Goal: Task Accomplishment & Management: Complete application form

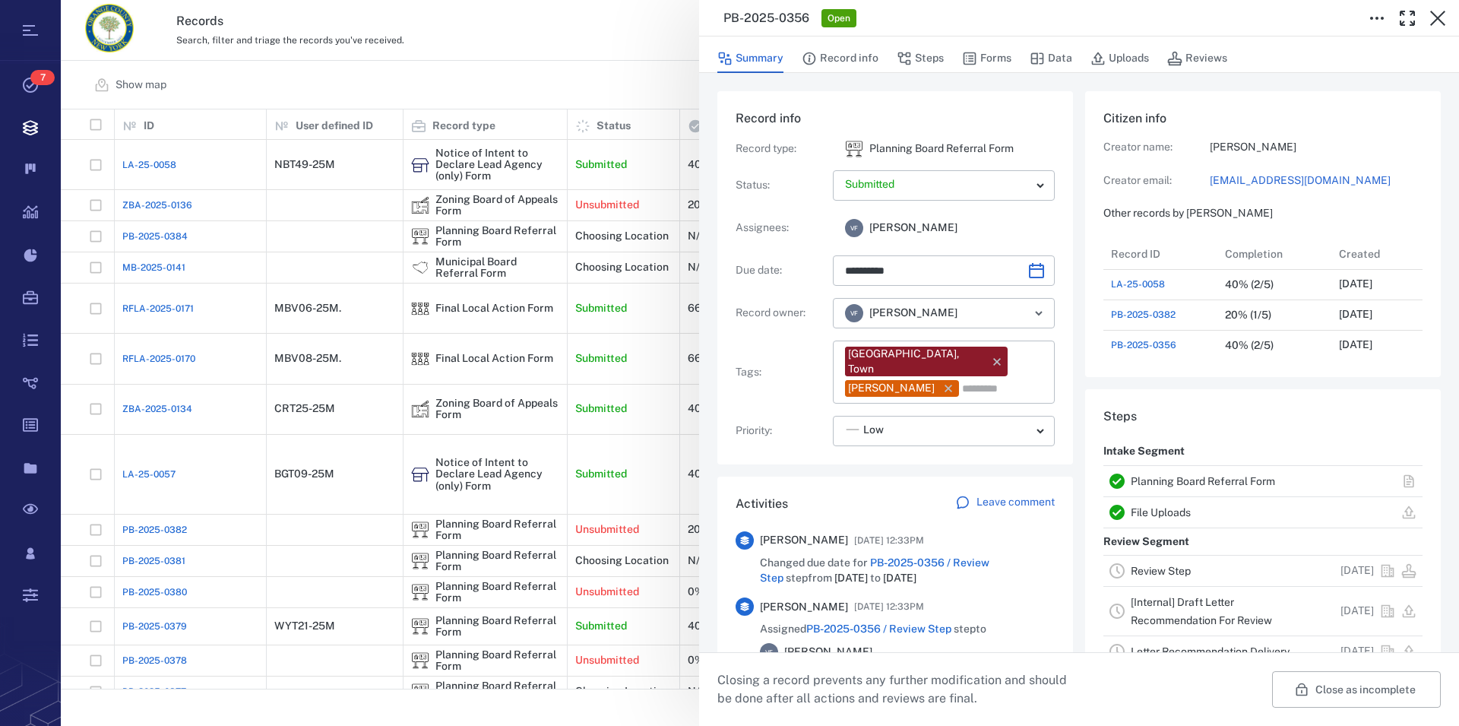
scroll to position [14, 14]
click at [1434, 17] on icon "button" at bounding box center [1438, 18] width 18 height 18
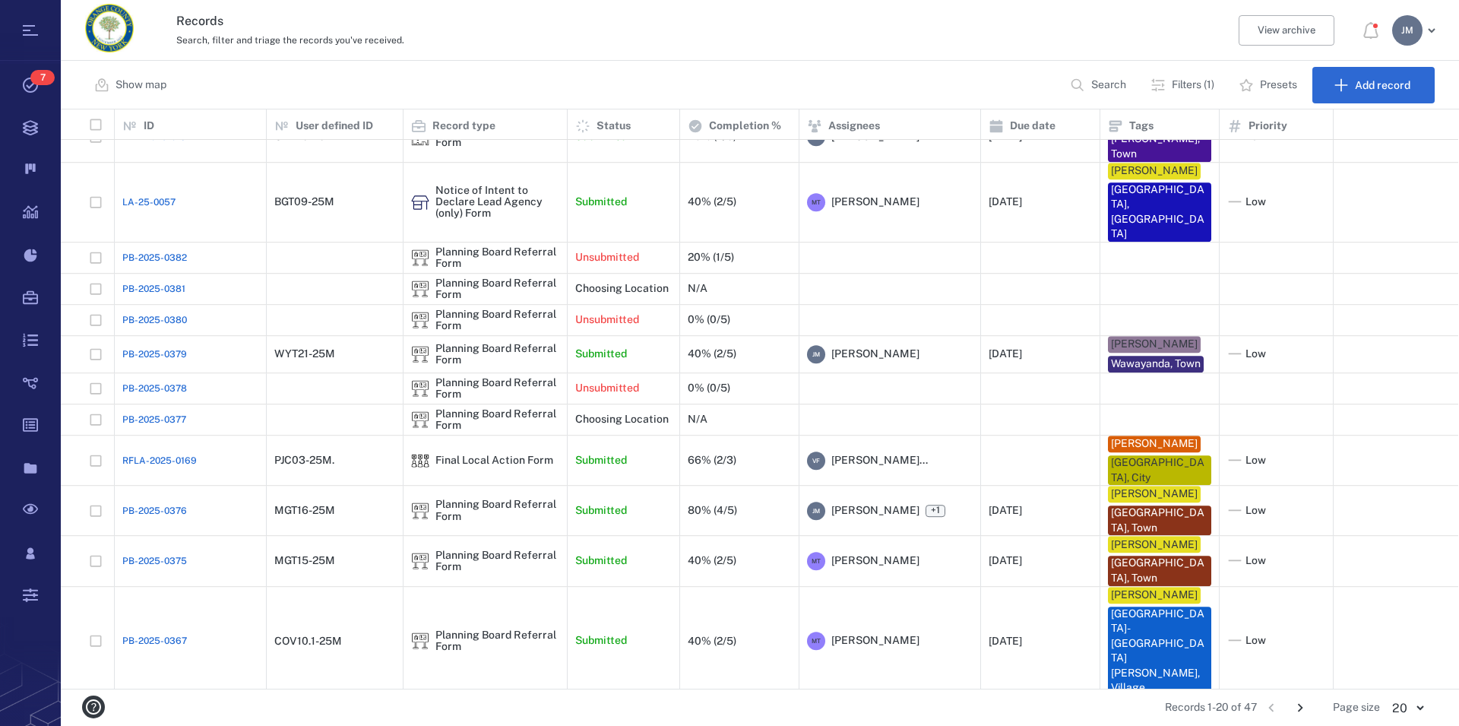
scroll to position [318, 0]
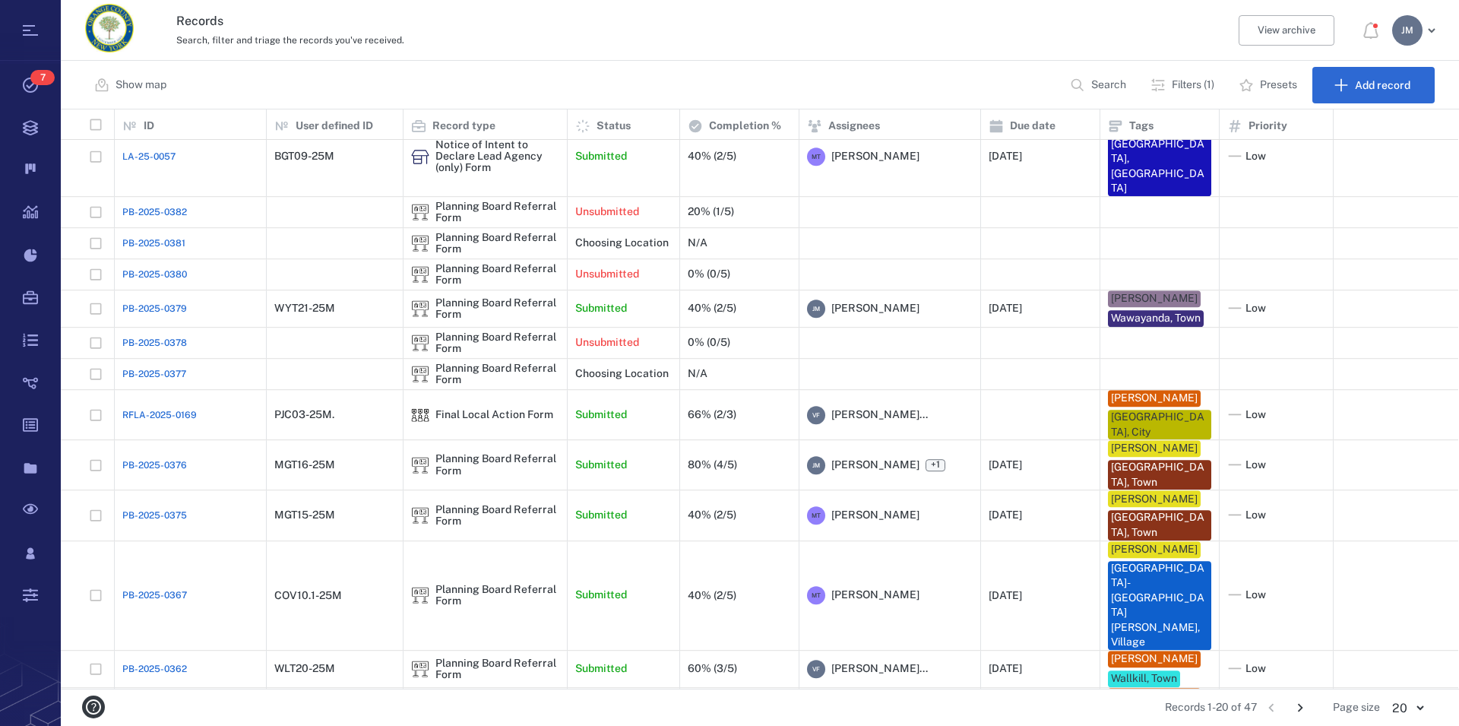
click at [1184, 86] on p "Filters (1)" at bounding box center [1193, 85] width 43 height 15
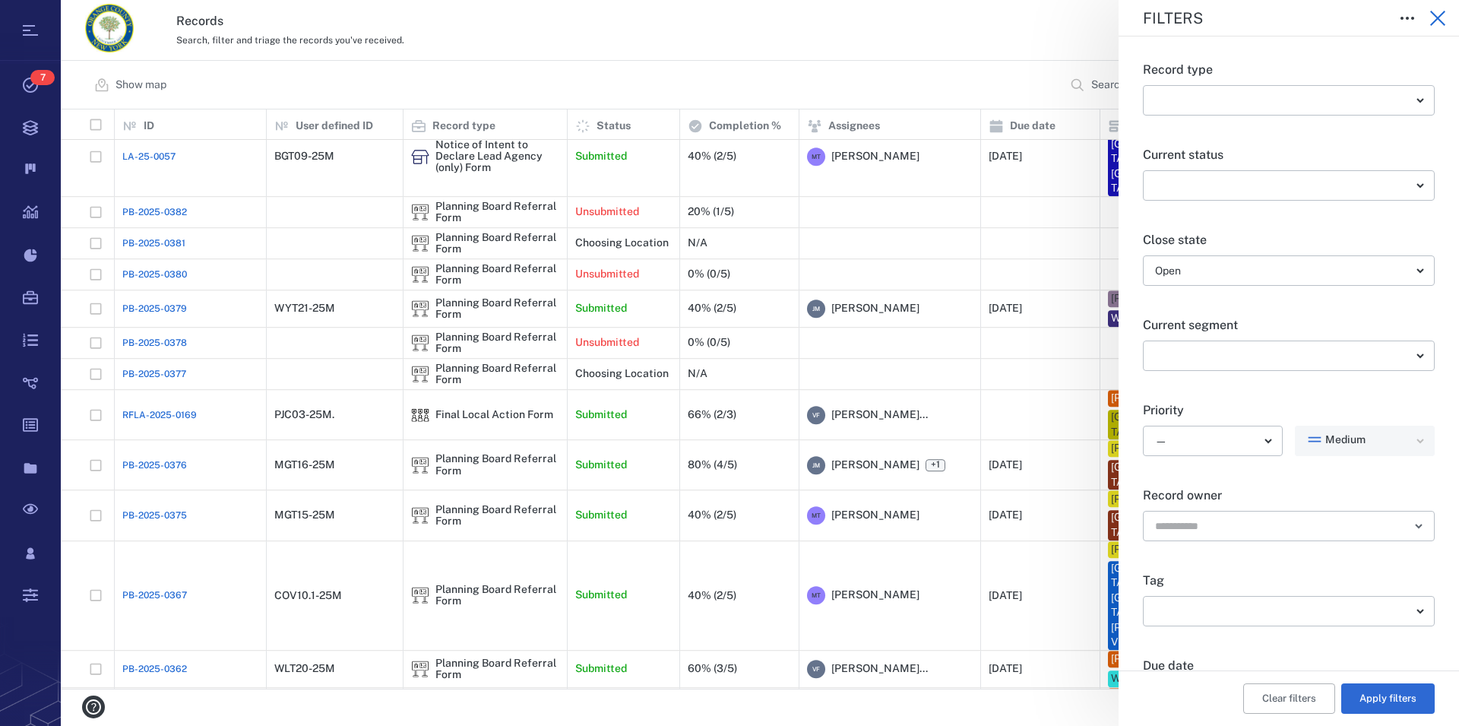
click at [1438, 23] on icon "button" at bounding box center [1438, 18] width 18 height 18
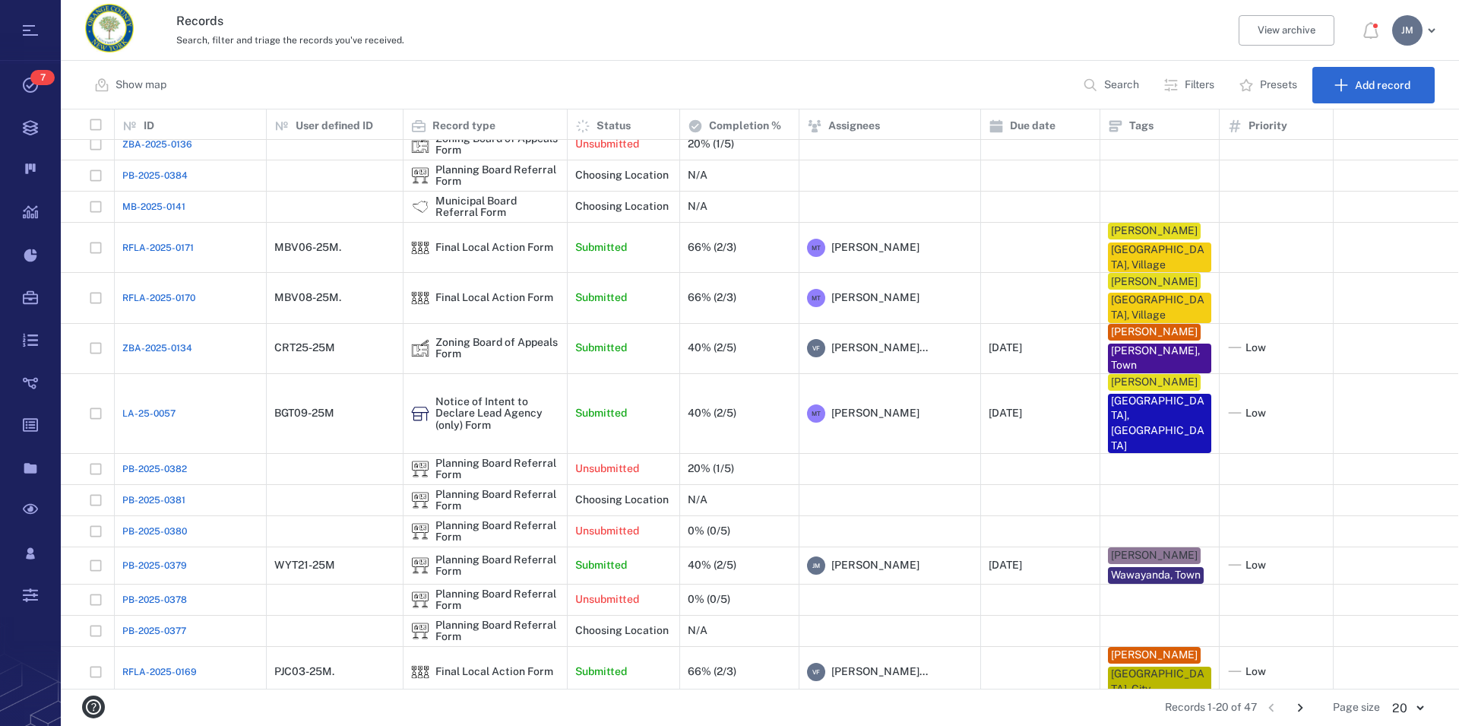
scroll to position [318, 0]
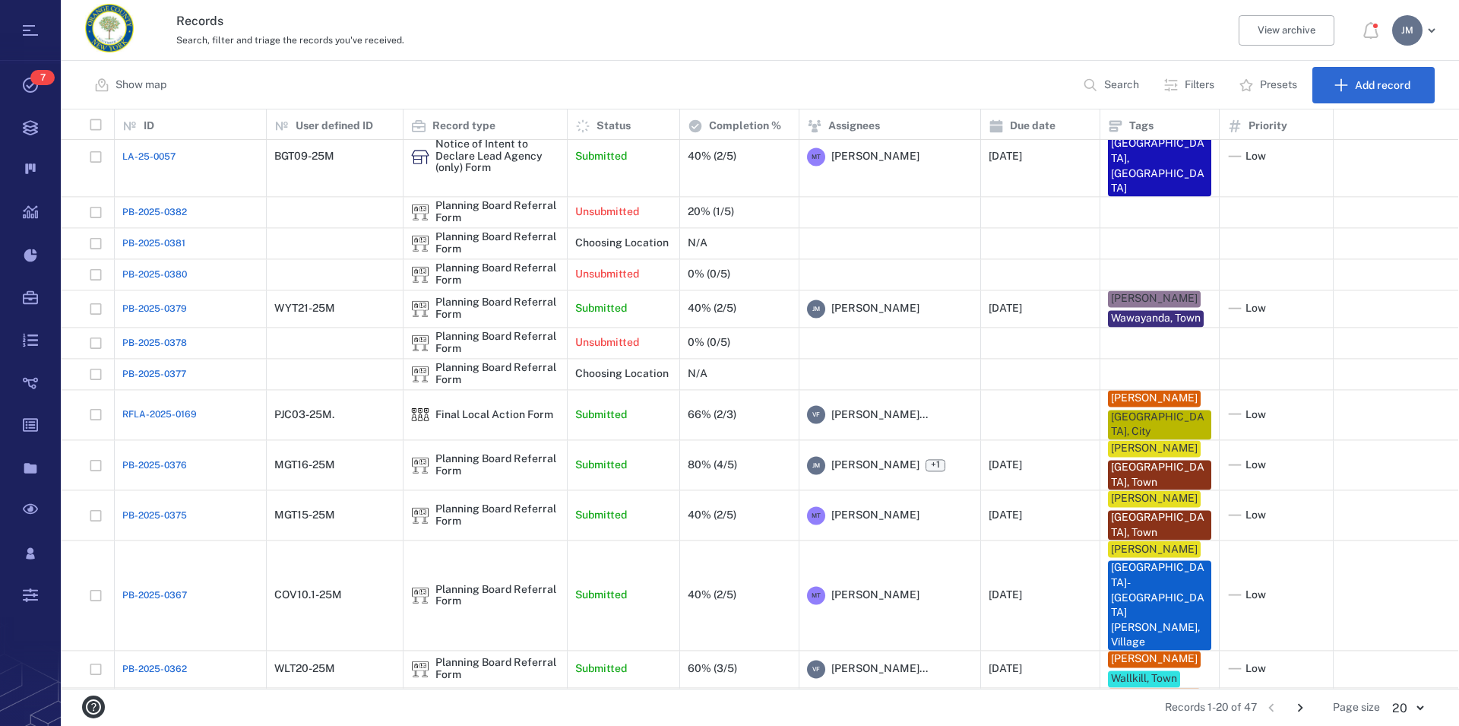
click at [1300, 707] on icon "Go to next page" at bounding box center [1300, 707] width 17 height 17
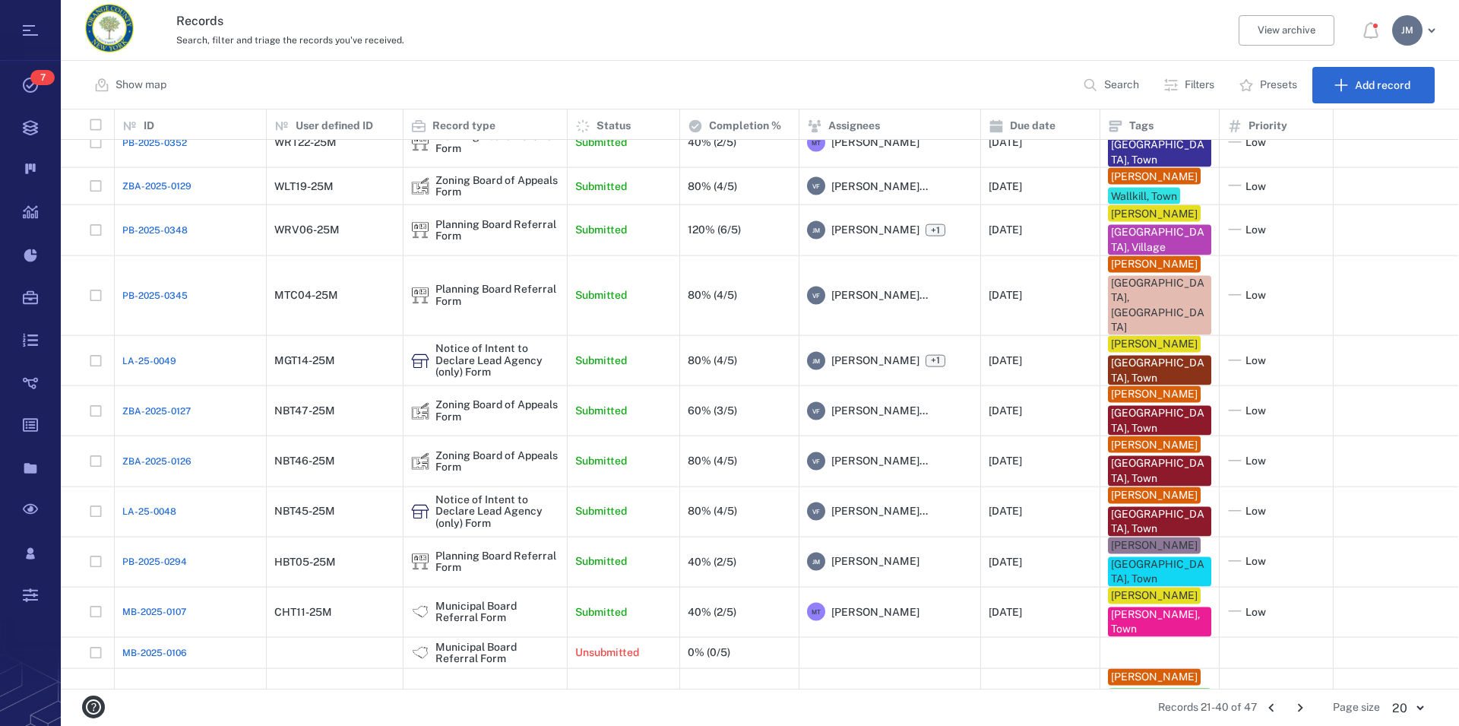
scroll to position [365, 0]
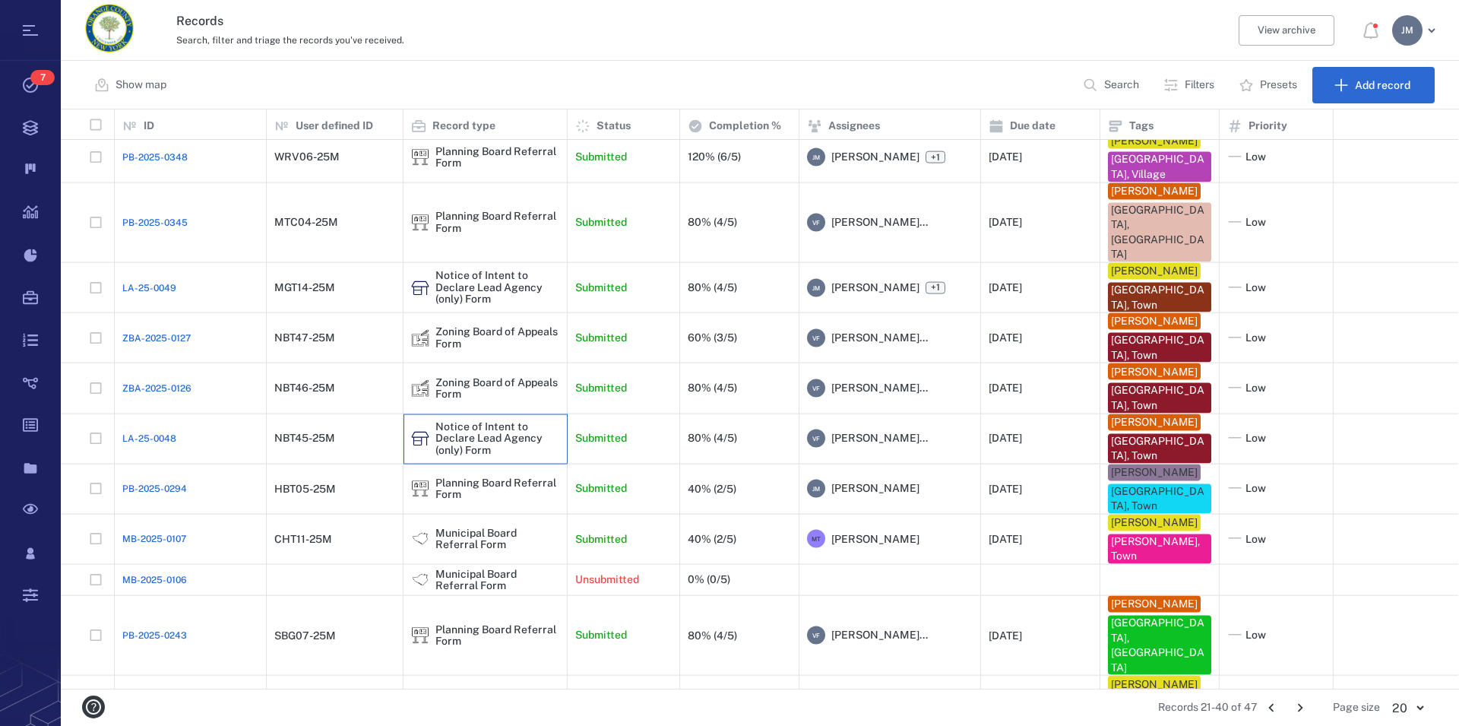
click at [469, 421] on div "Notice of Intent to Declare Lead Agency (only) Form" at bounding box center [497, 438] width 124 height 35
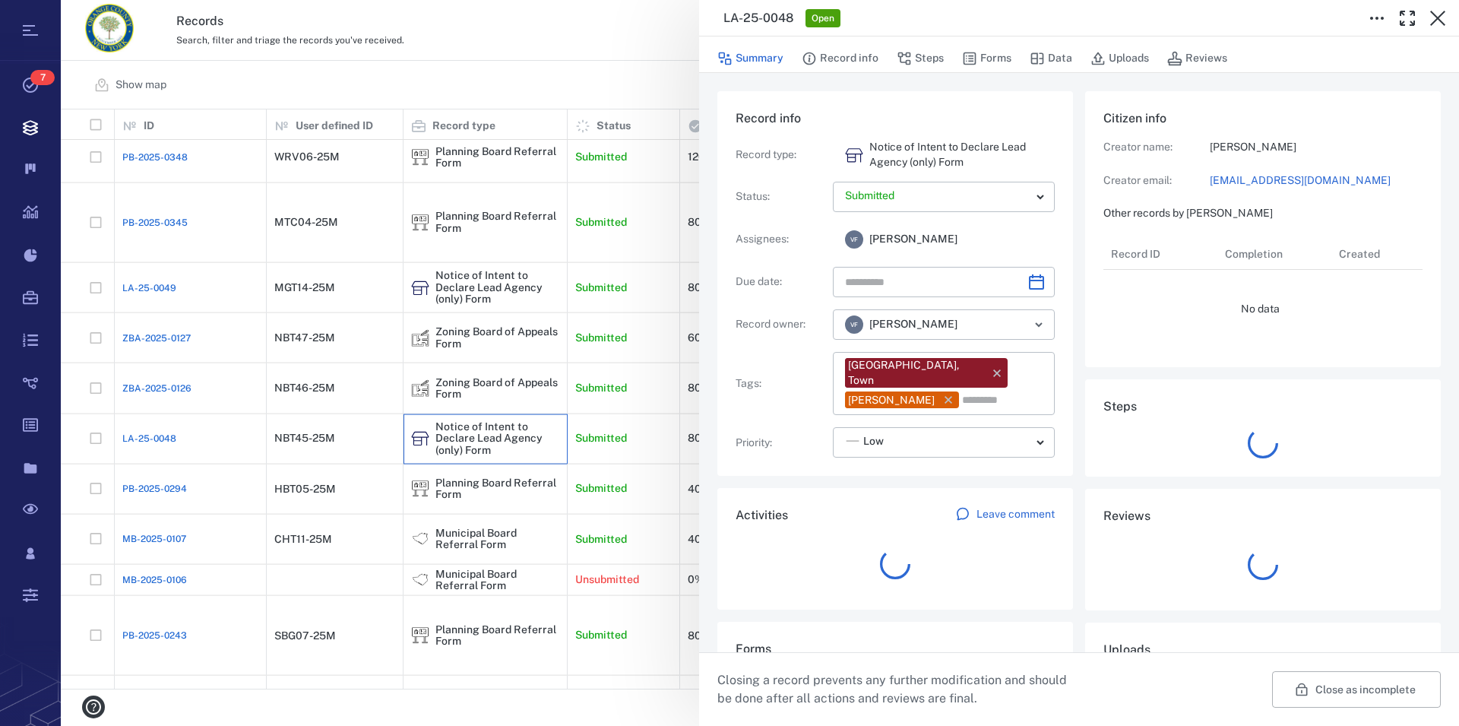
type input "**********"
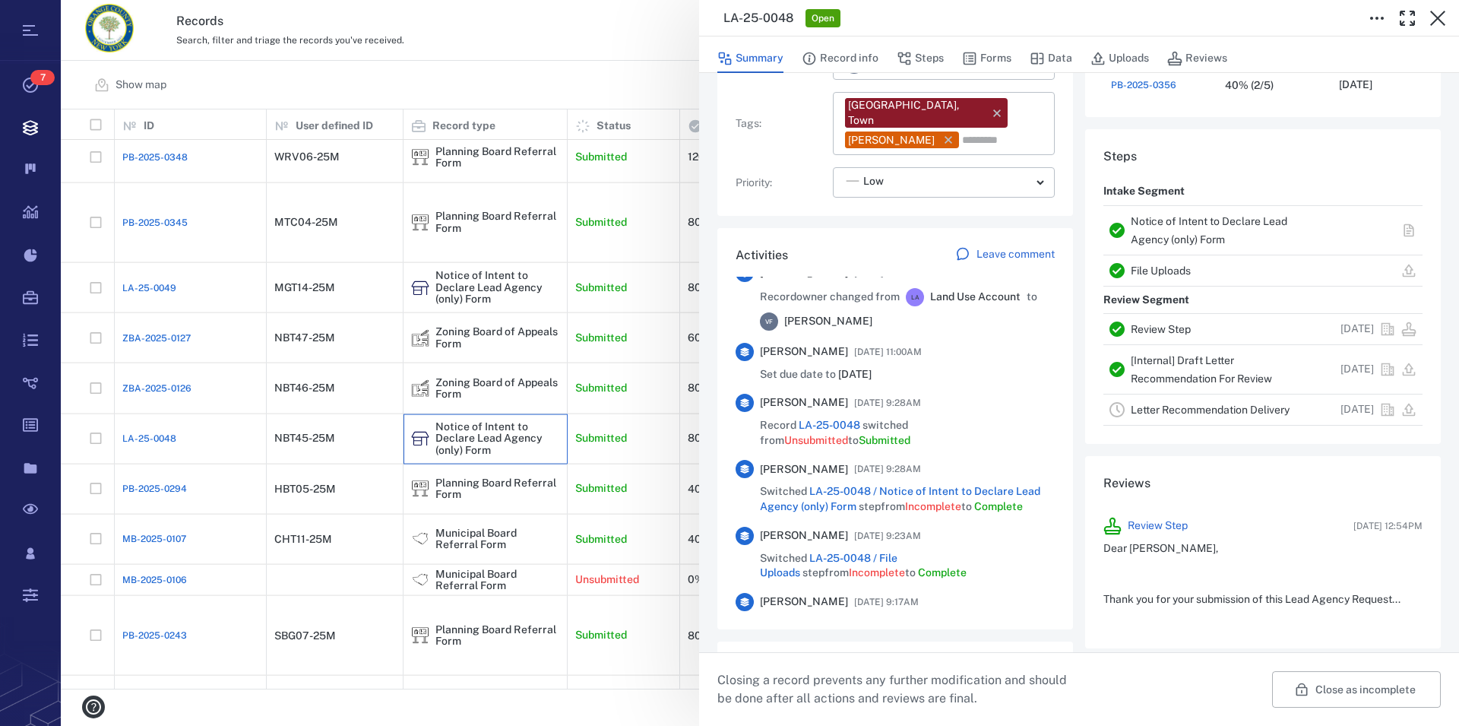
scroll to position [953, 0]
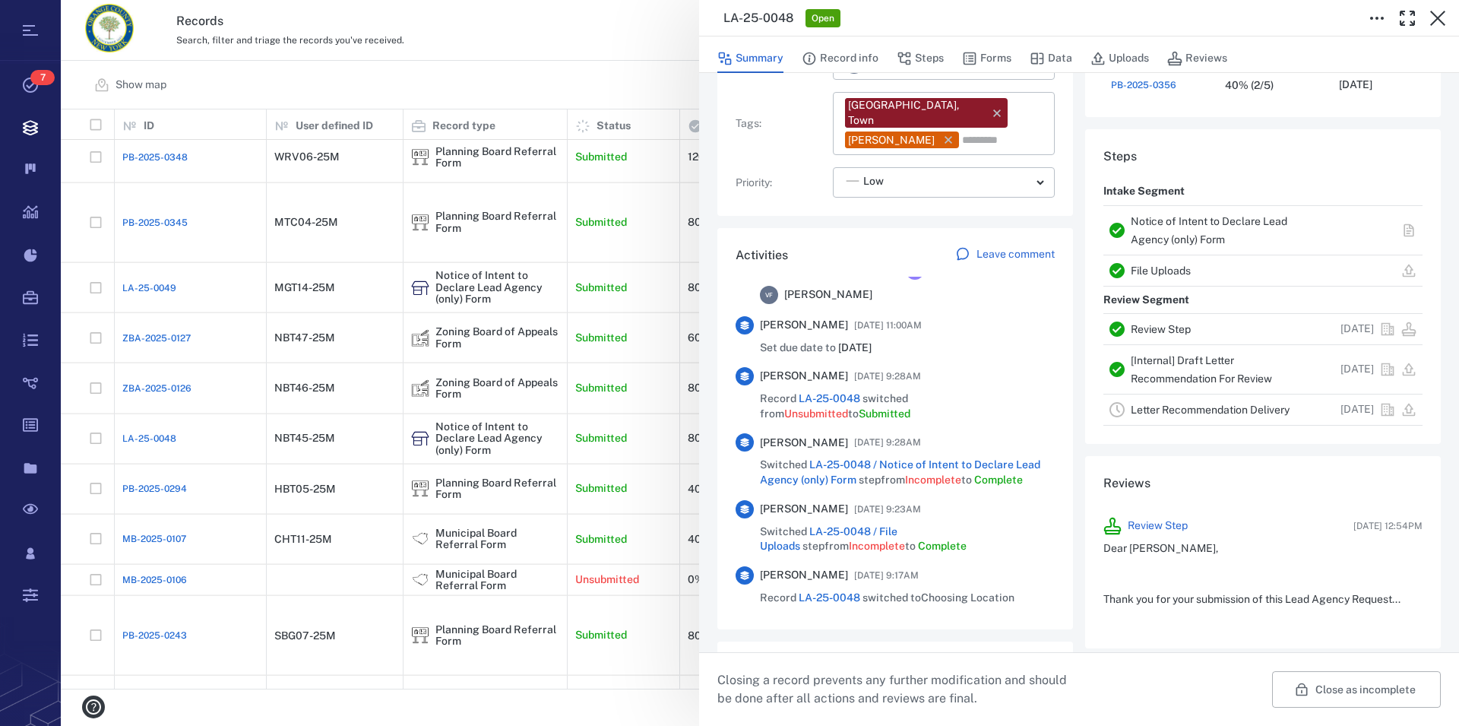
click at [1142, 230] on div "Notice of Intent to Declare Lead Agency (only) Form" at bounding box center [1225, 230] width 188 height 36
click at [1143, 240] on link "Notice of Intent to Declare Lead Agency (only) Form" at bounding box center [1209, 230] width 157 height 30
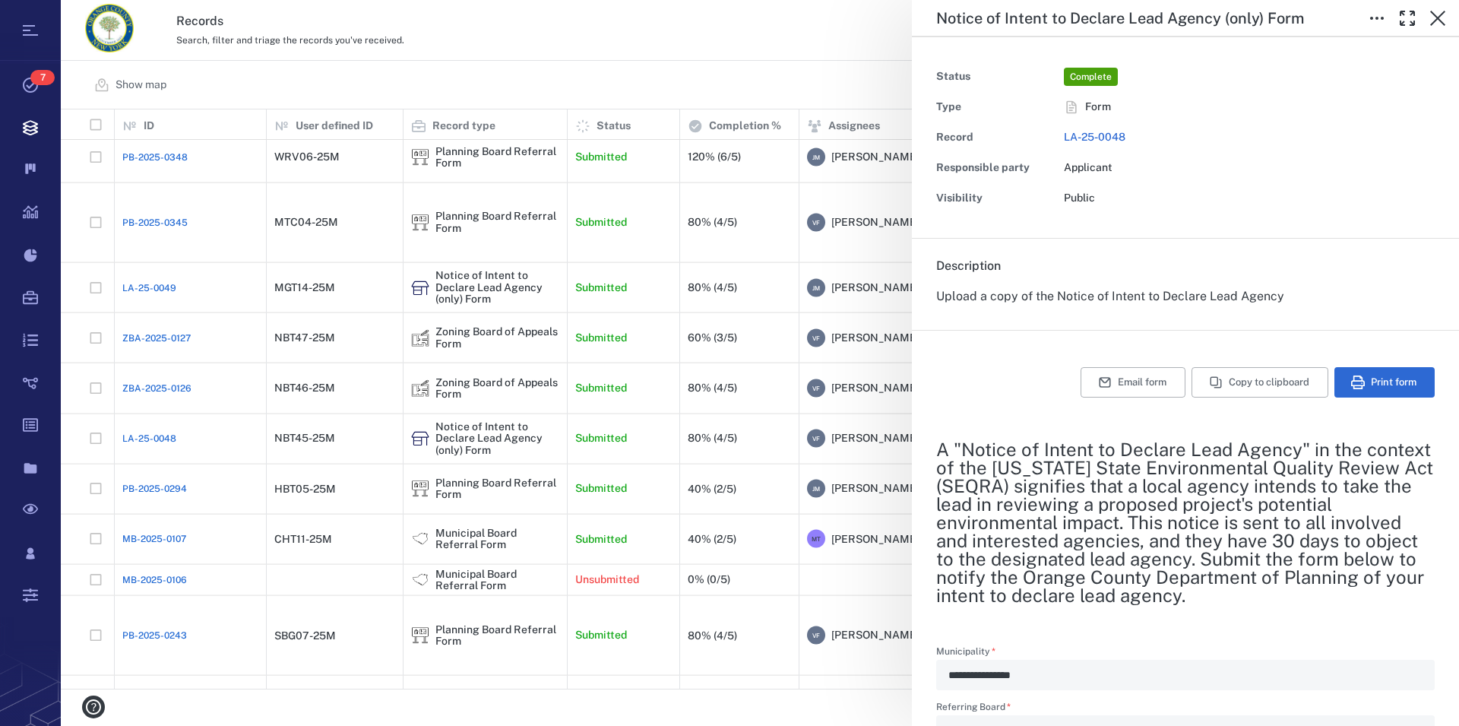
type textarea "*"
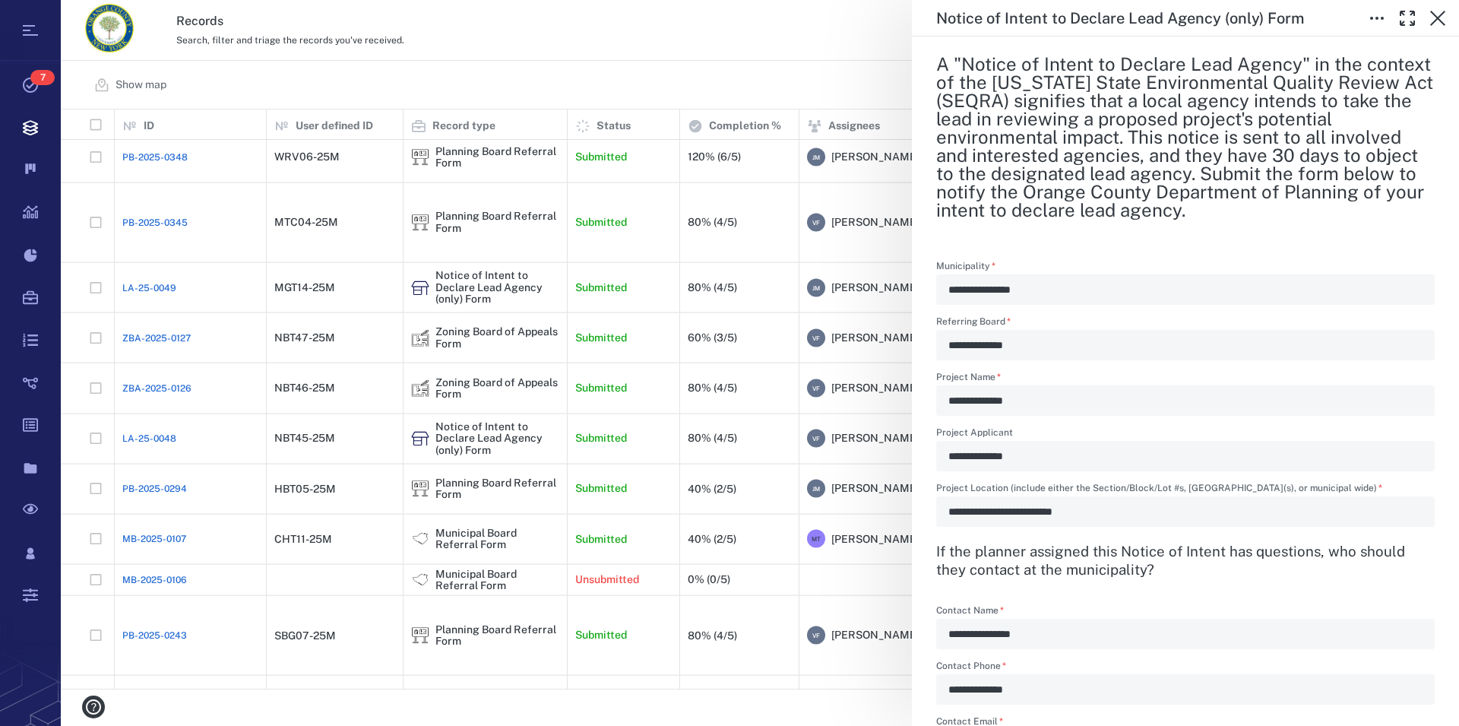
scroll to position [433, 0]
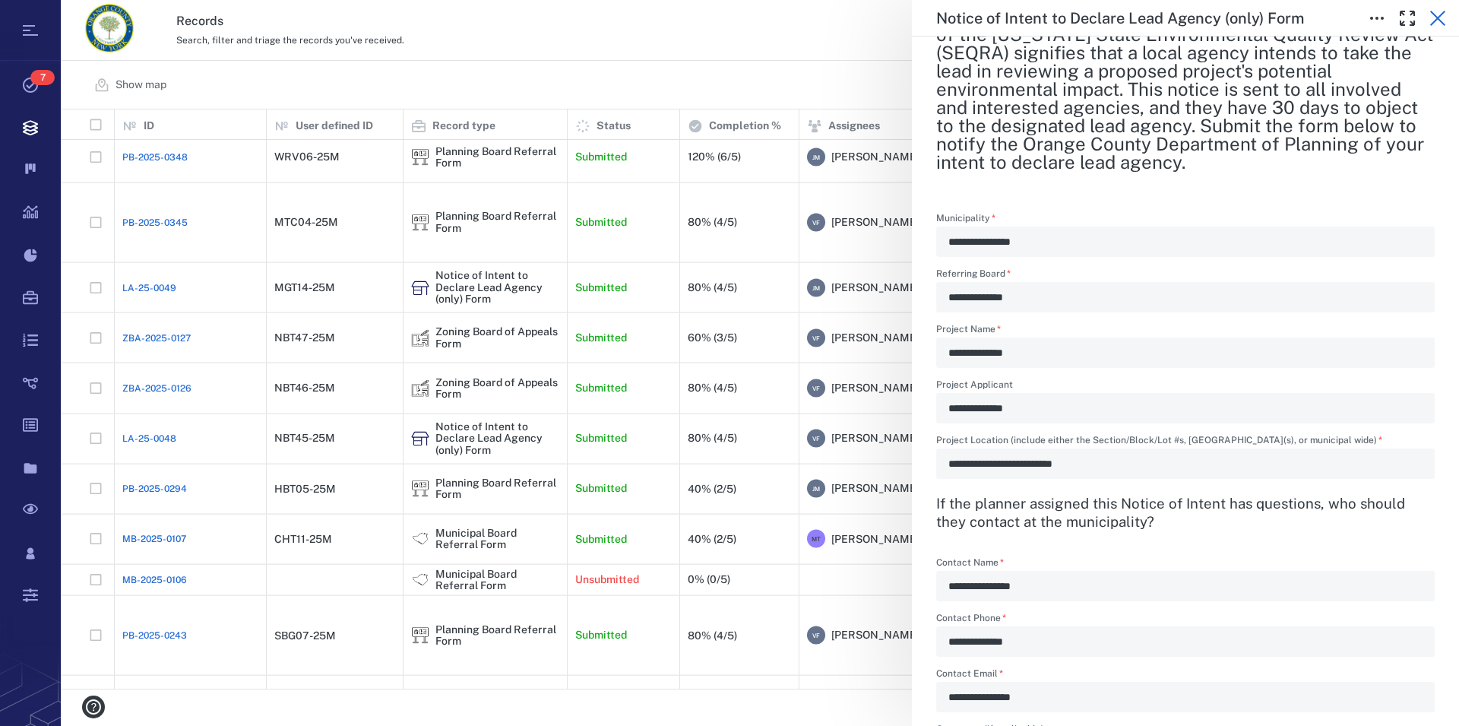
click at [1435, 18] on icon "button" at bounding box center [1438, 18] width 18 height 18
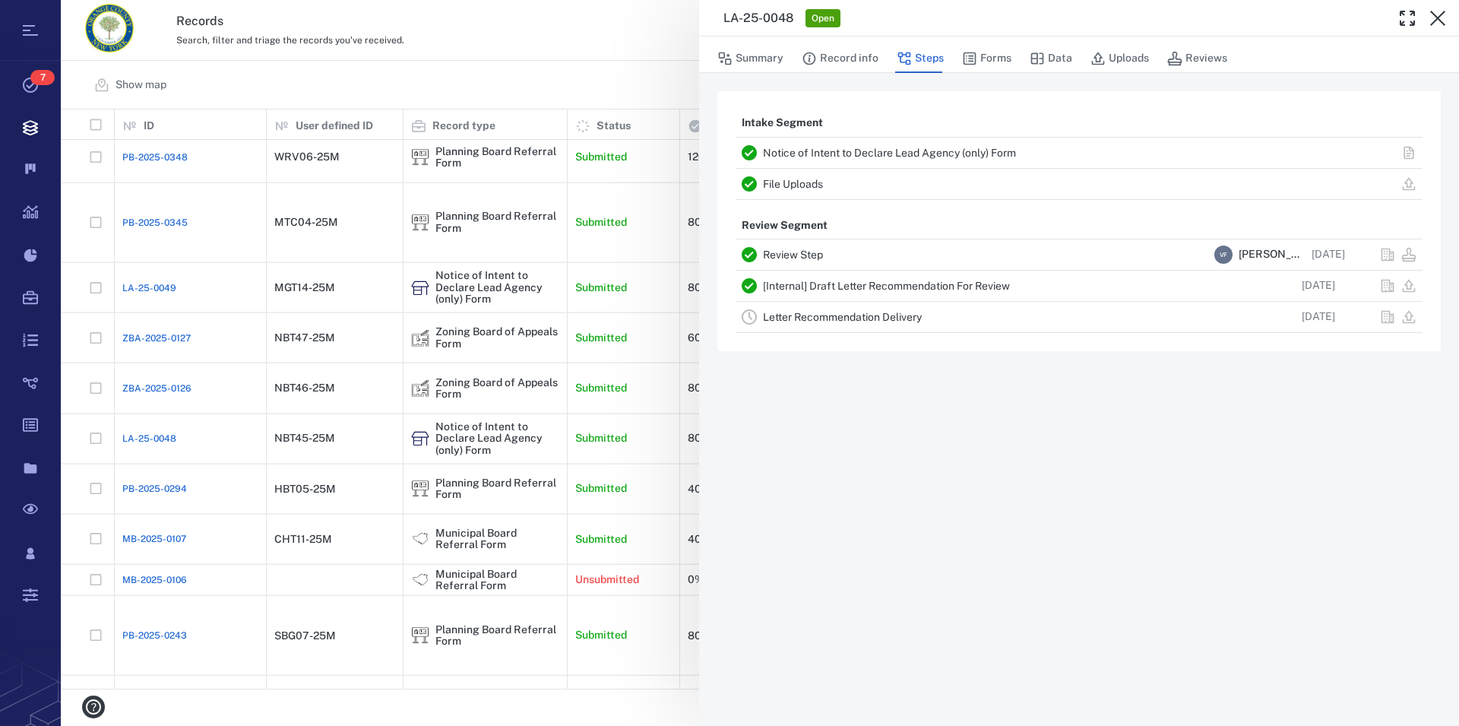
click at [973, 155] on link "Notice of Intent to Declare Lead Agency (only) Form" at bounding box center [889, 153] width 253 height 12
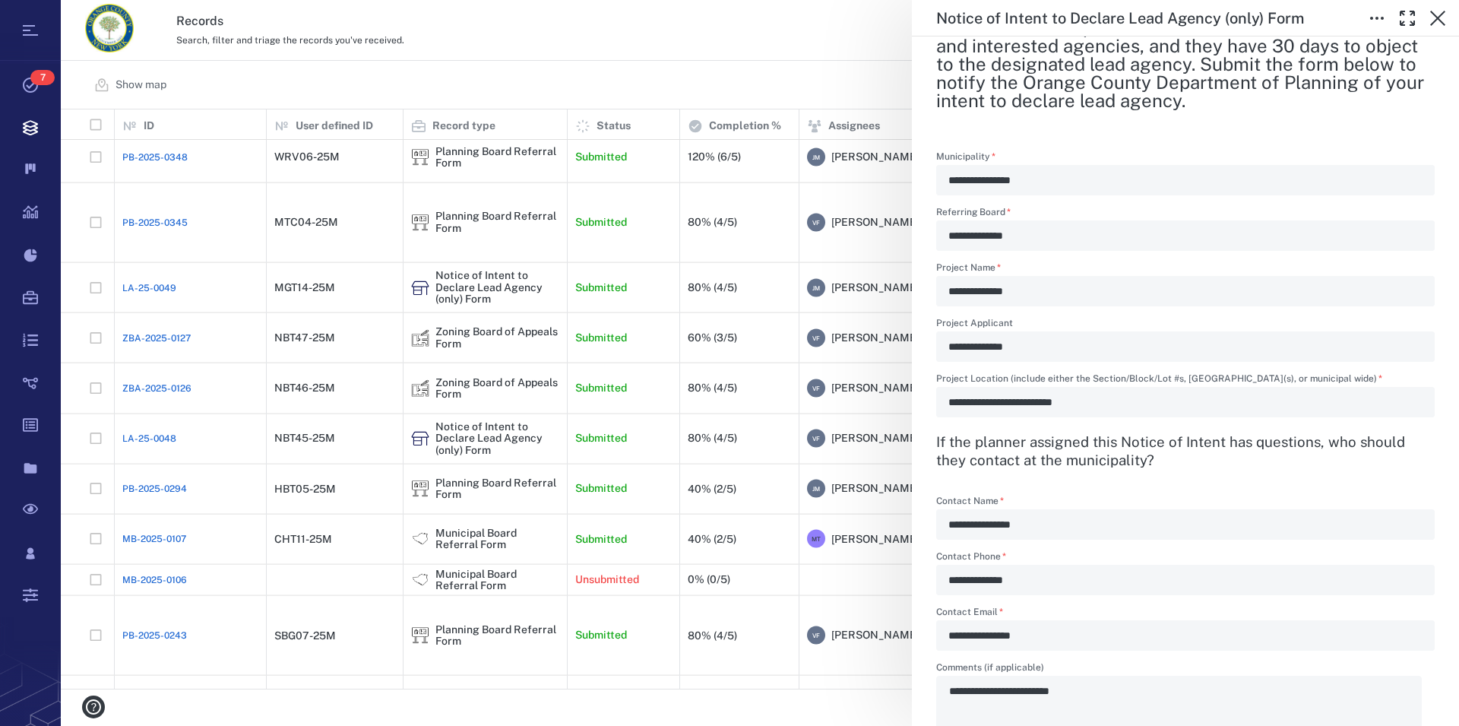
scroll to position [520, 0]
